Goal: Information Seeking & Learning: Learn about a topic

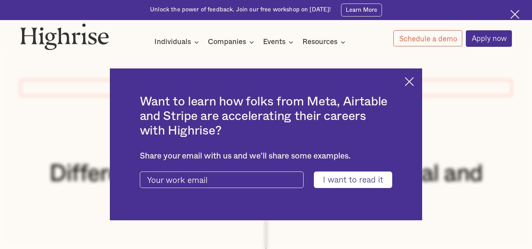
click at [411, 83] on img at bounding box center [409, 81] width 9 height 9
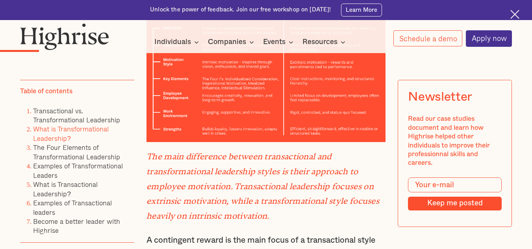
scroll to position [748, 0]
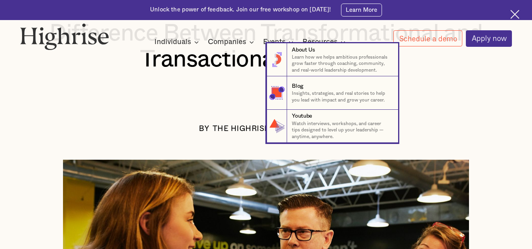
scroll to position [236, 0]
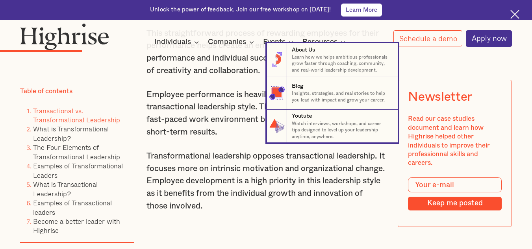
scroll to position [1102, 0]
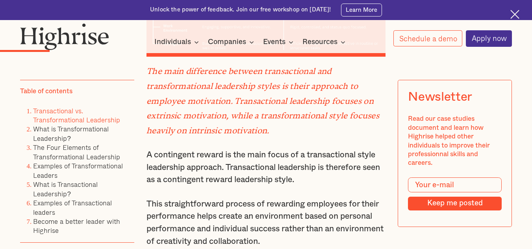
scroll to position [984, 0]
